Goal: Task Accomplishment & Management: Manage account settings

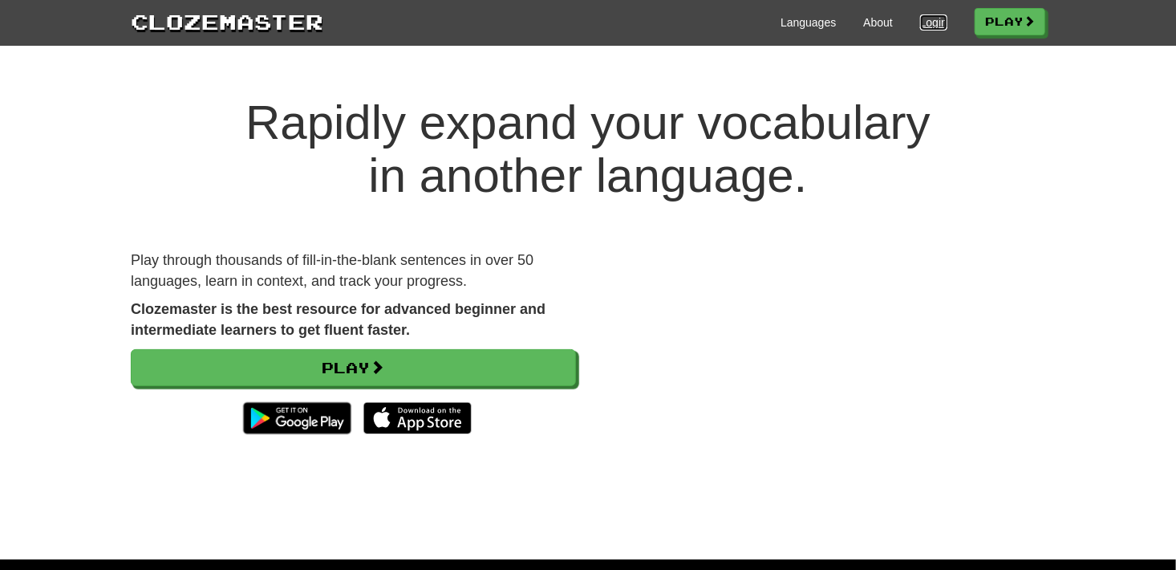
click at [920, 26] on link "Login" at bounding box center [933, 22] width 27 height 16
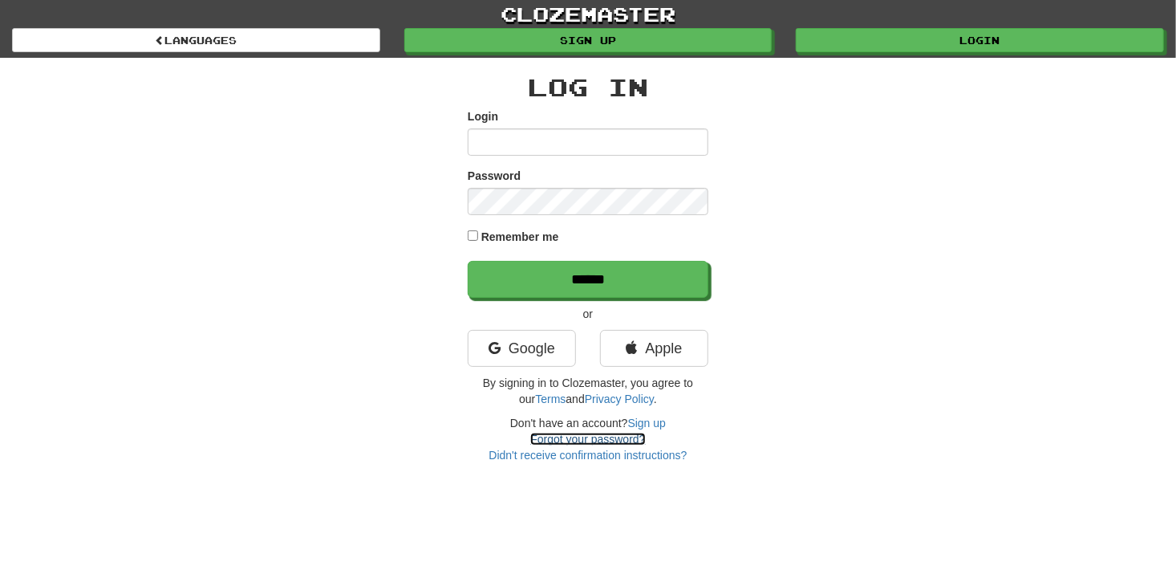
click at [597, 438] on link "Forgot your password?" at bounding box center [587, 438] width 115 height 13
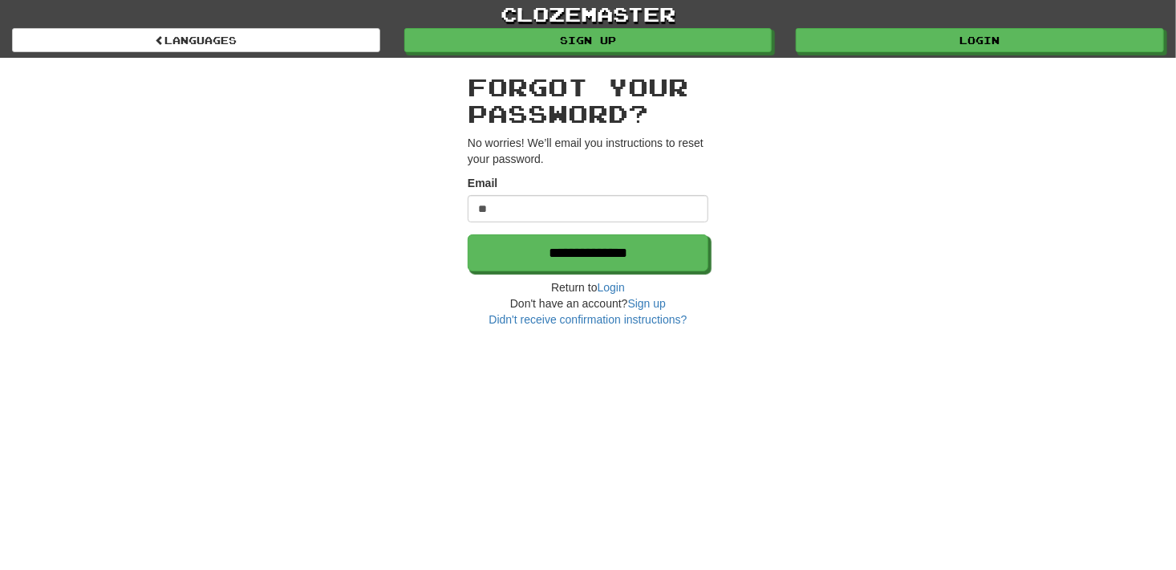
type input "**********"
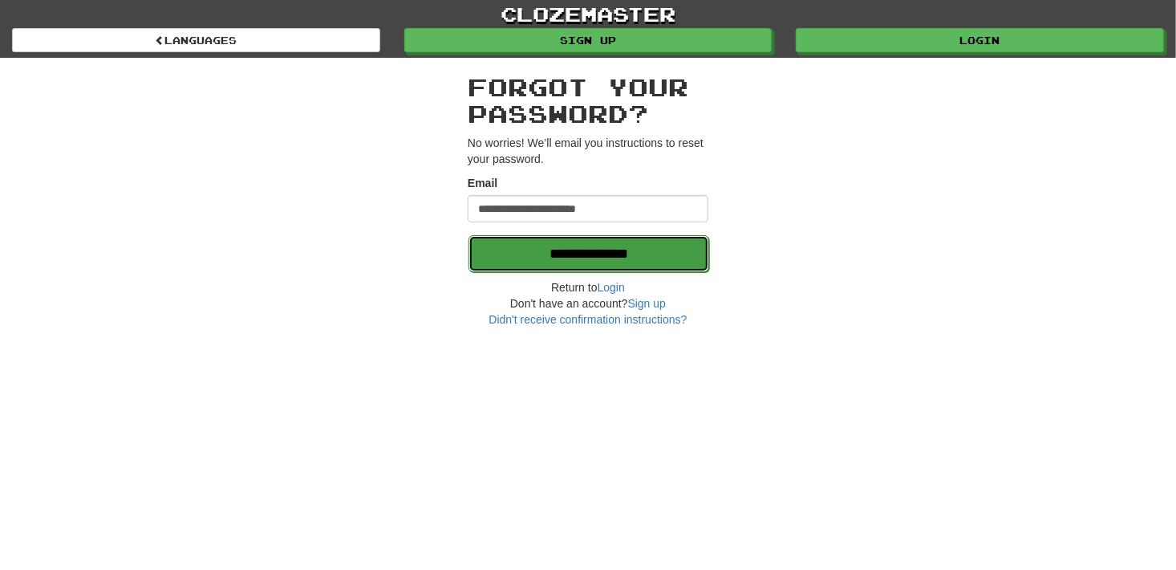
click at [524, 250] on input "**********" at bounding box center [588, 253] width 241 height 37
